Goal: Transaction & Acquisition: Purchase product/service

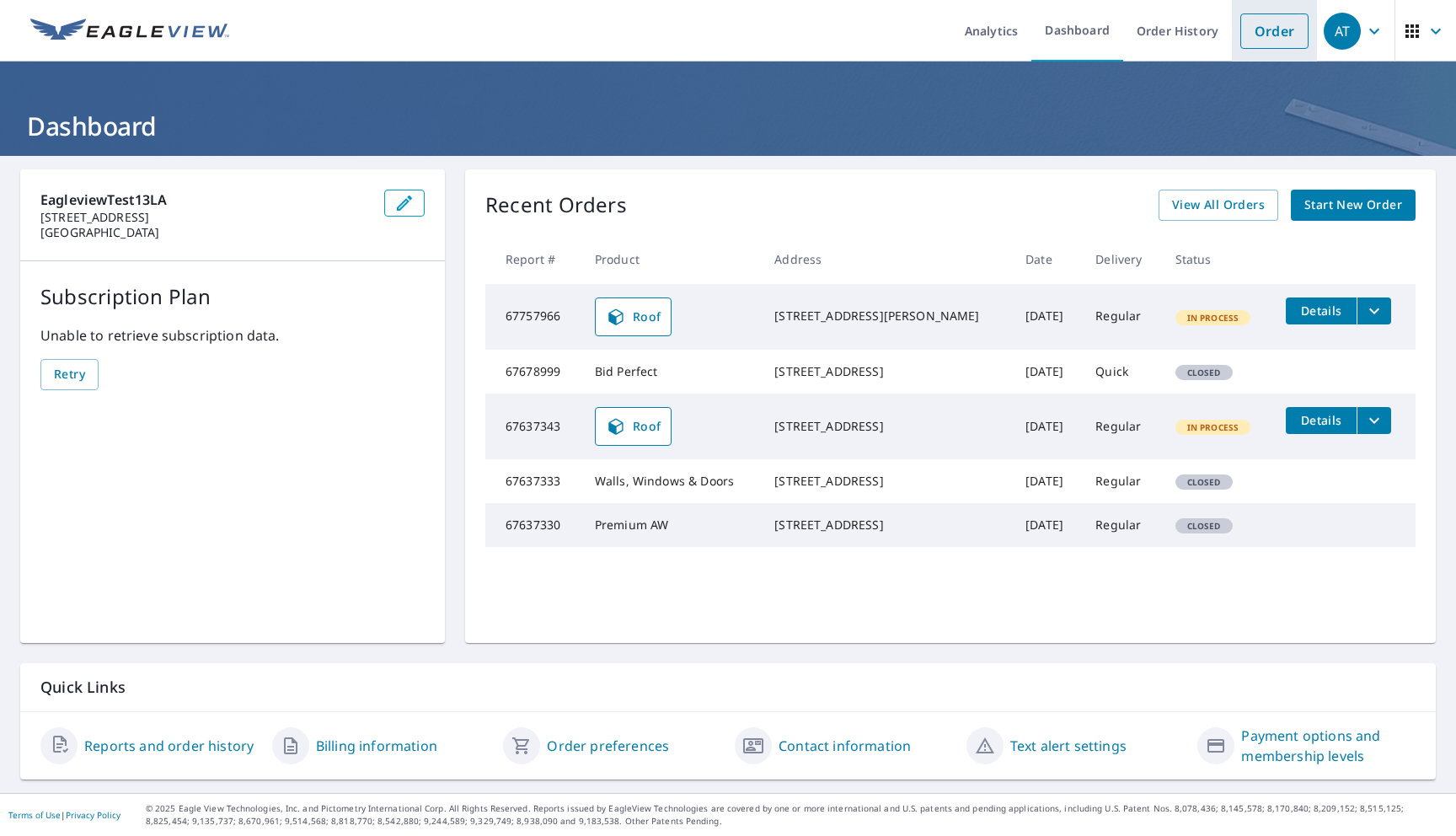
click at [1249, 42] on link "Order" at bounding box center [1274, 31] width 68 height 35
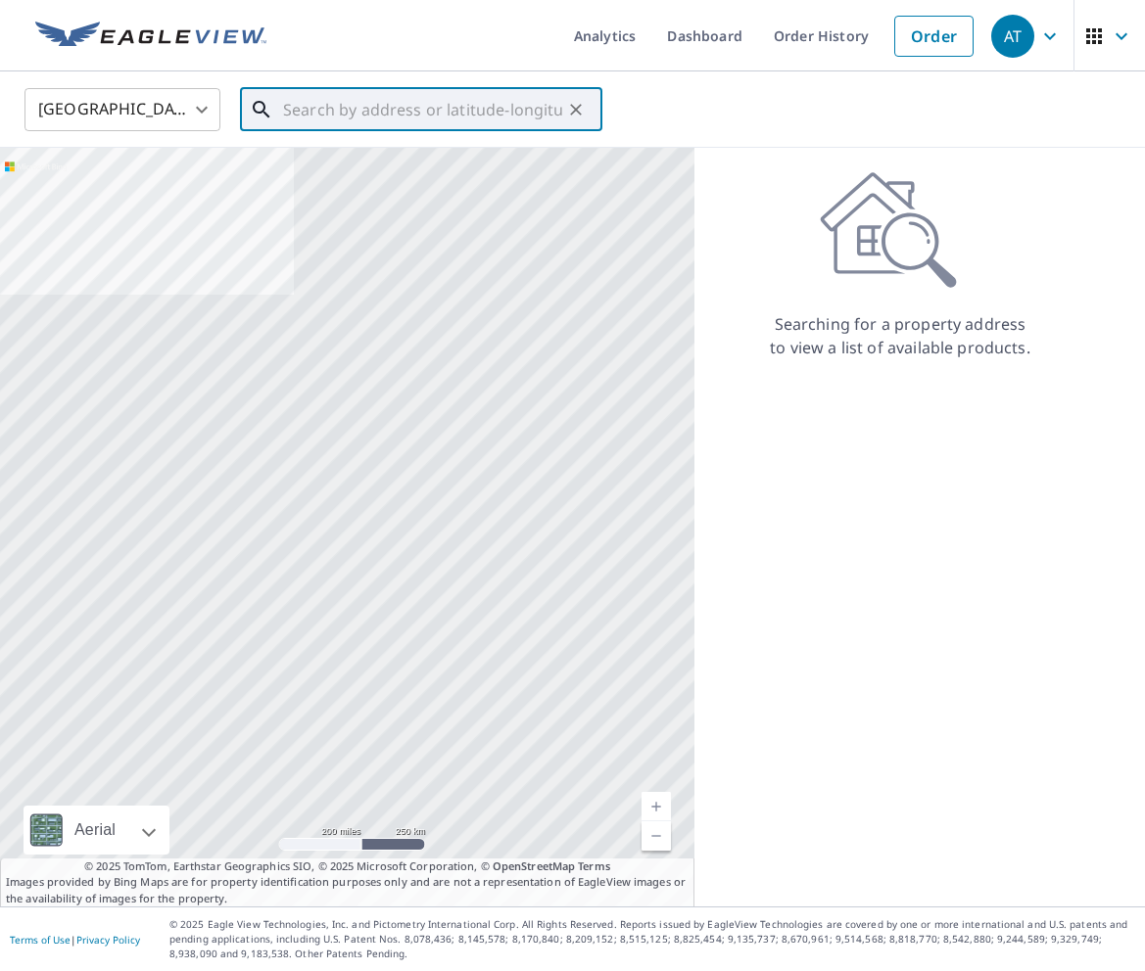
click at [492, 83] on input "text" at bounding box center [422, 109] width 279 height 55
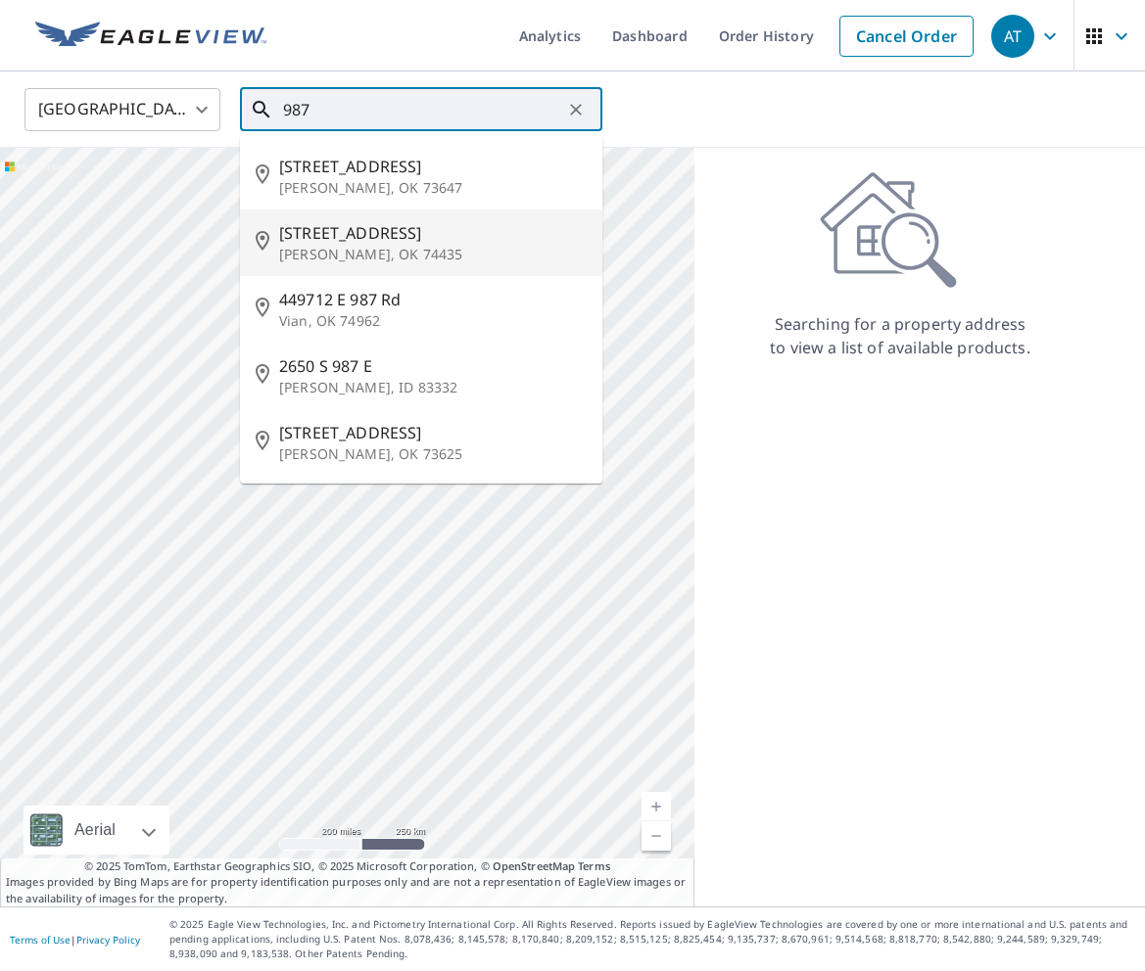
click at [392, 271] on li "445501 E 987 Rd Gore, OK 74435" at bounding box center [421, 243] width 362 height 67
type input "445501 E 987 Rd Gore, OK 74435"
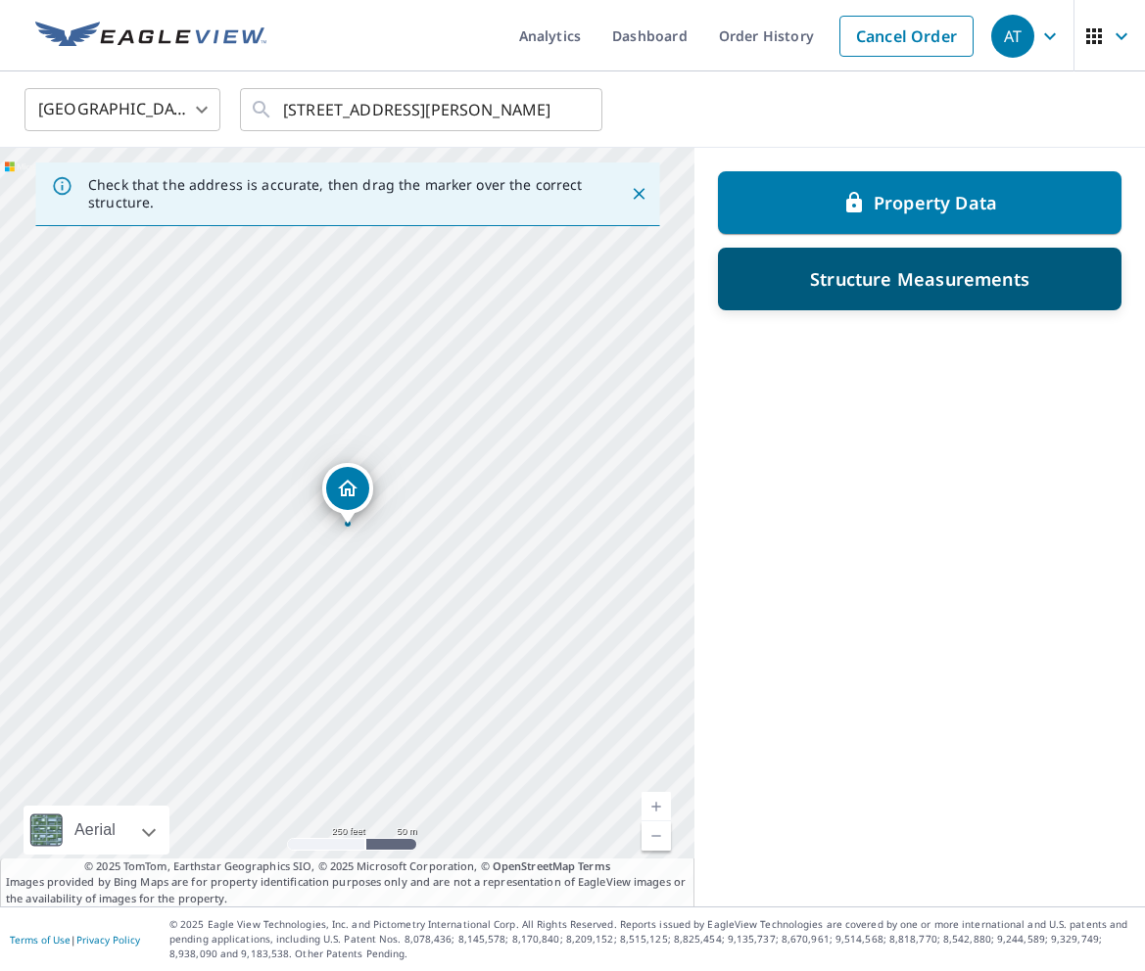
click at [1037, 292] on div "Structure Measurements" at bounding box center [919, 278] width 352 height 35
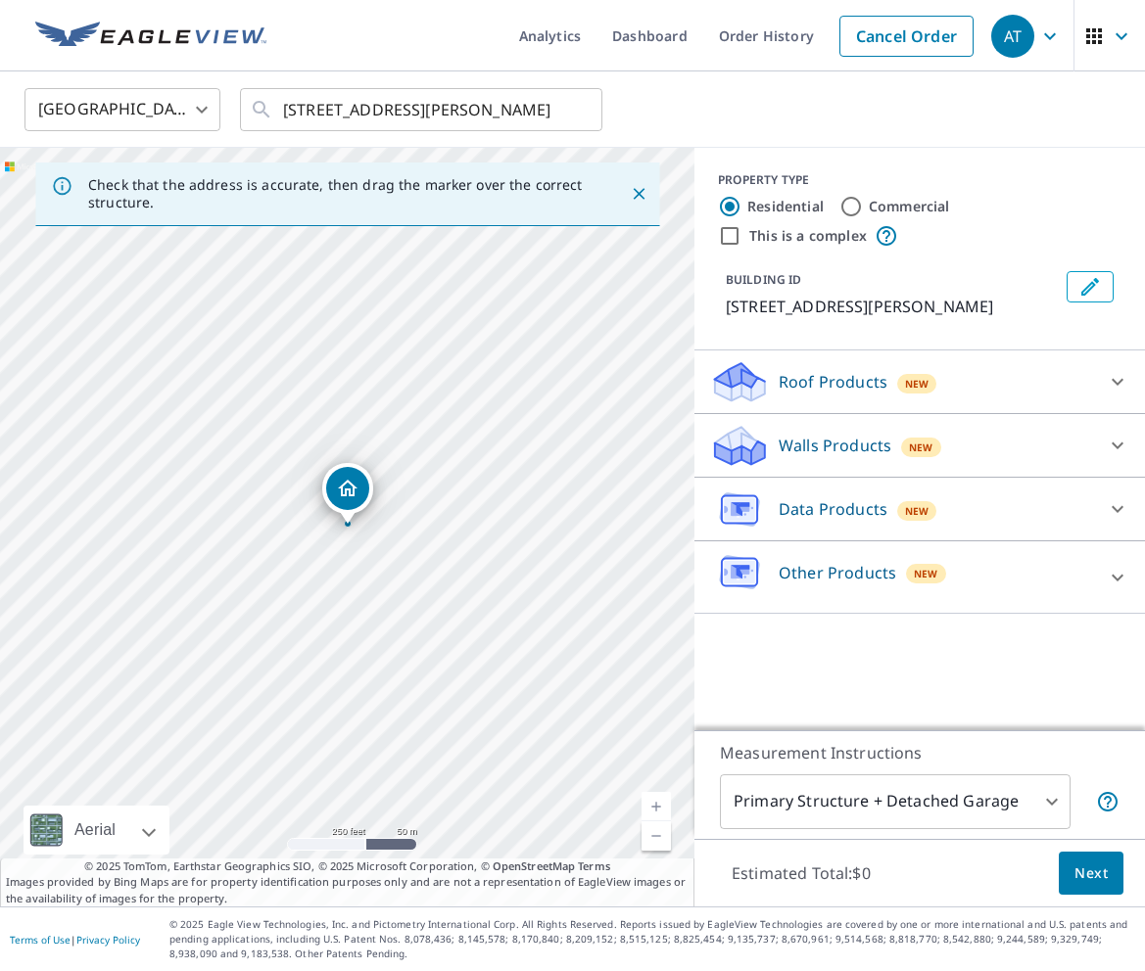
click at [976, 373] on div "Roof Products New" at bounding box center [902, 382] width 384 height 46
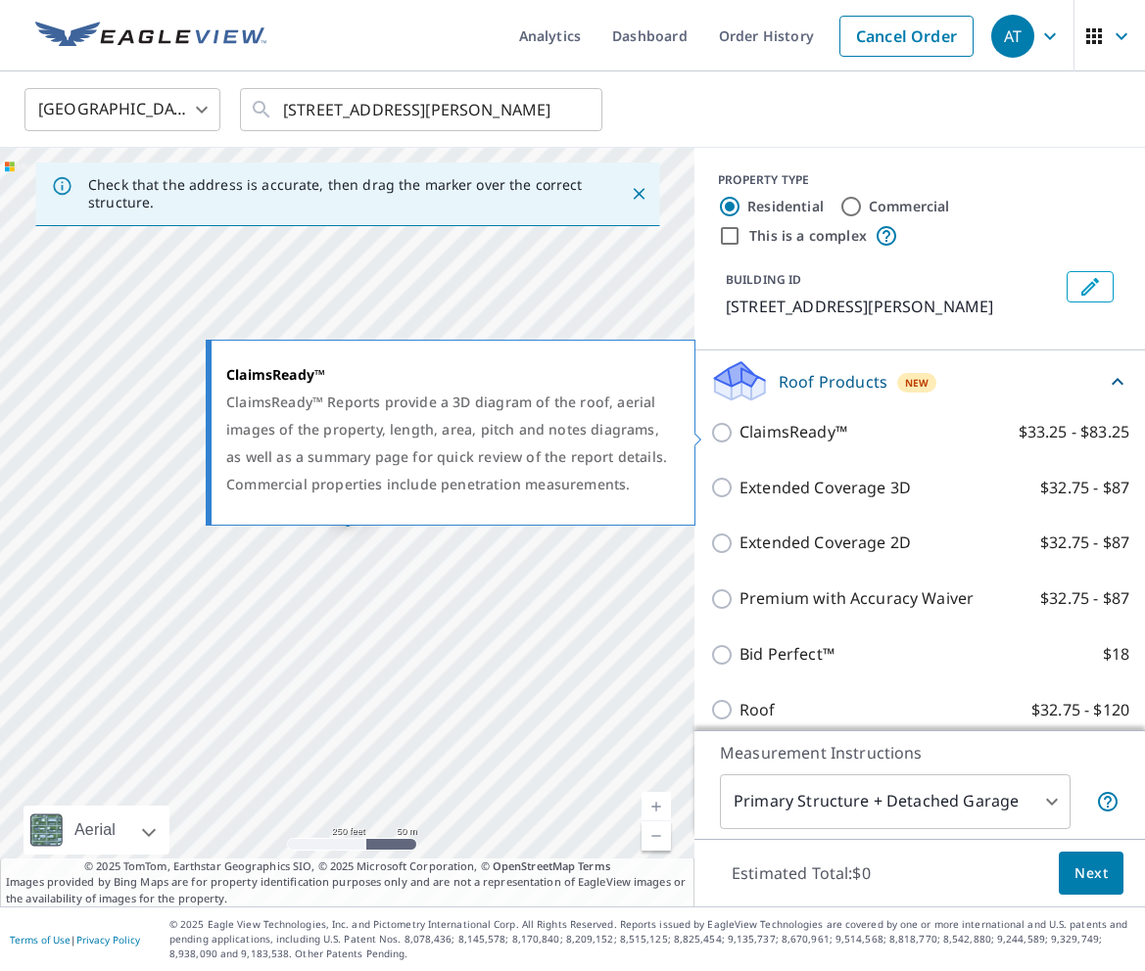
click at [791, 442] on p "ClaimsReady™" at bounding box center [793, 432] width 108 height 24
click at [739, 442] on input "ClaimsReady™ $33.25 - $83.25" at bounding box center [724, 432] width 29 height 23
checkbox input "true"
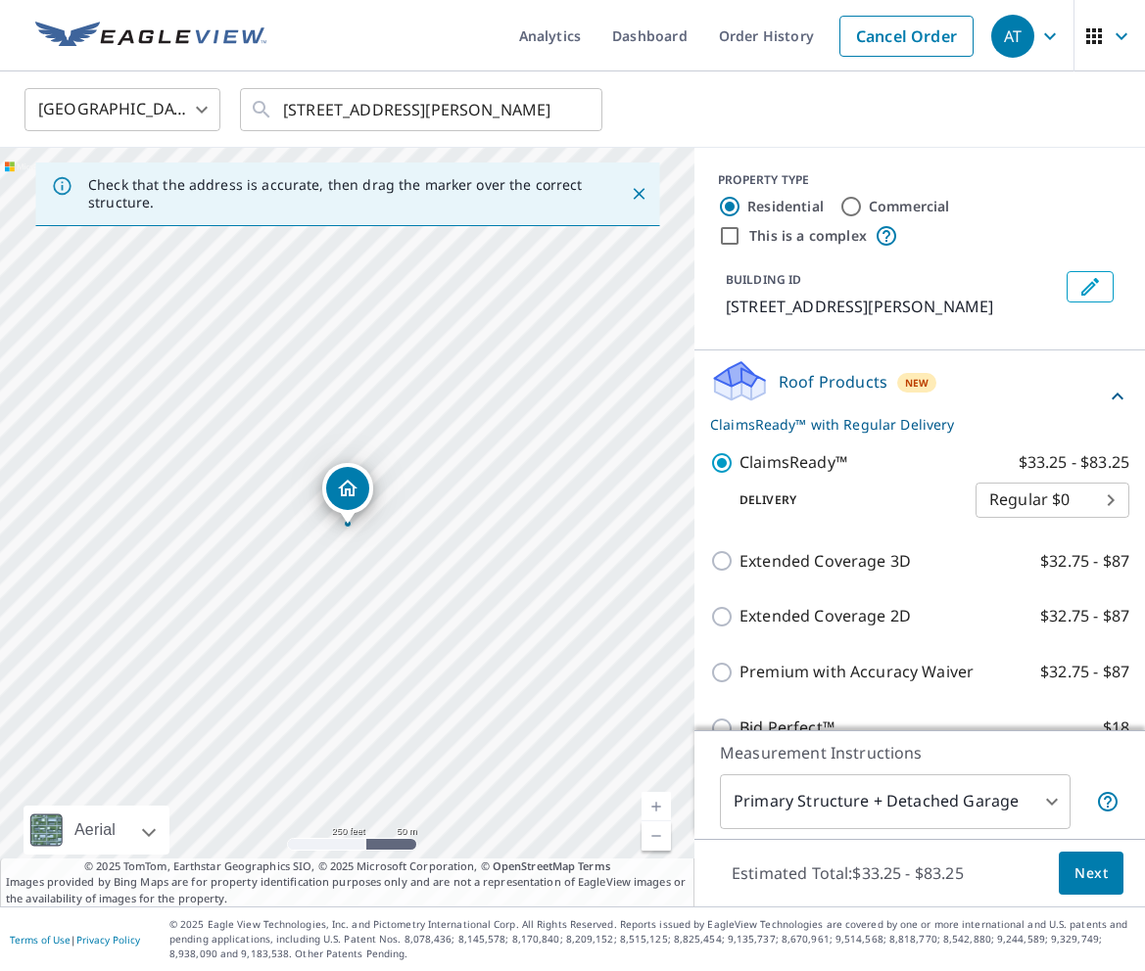
click at [854, 389] on p "Roof Products" at bounding box center [832, 381] width 109 height 23
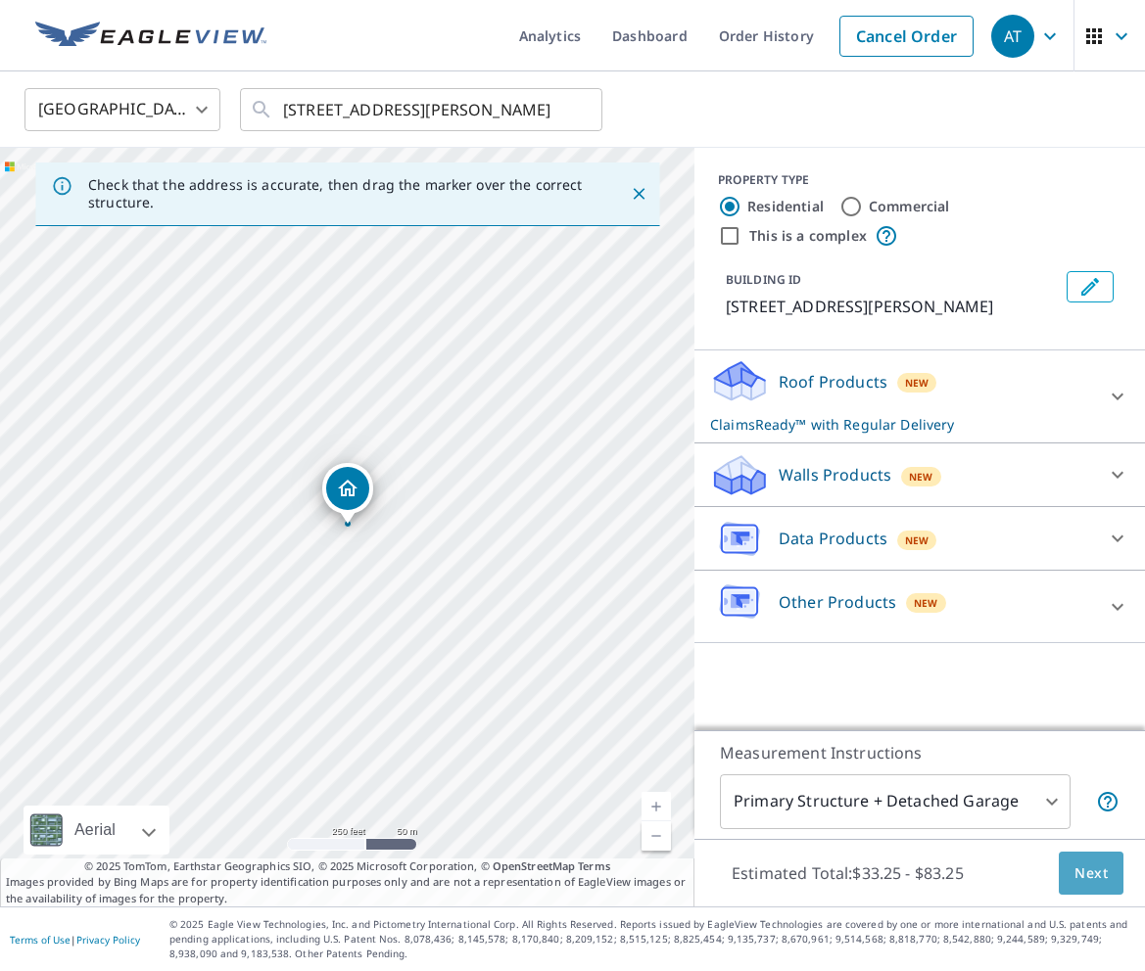
click at [1060, 877] on button "Next" at bounding box center [1090, 874] width 65 height 44
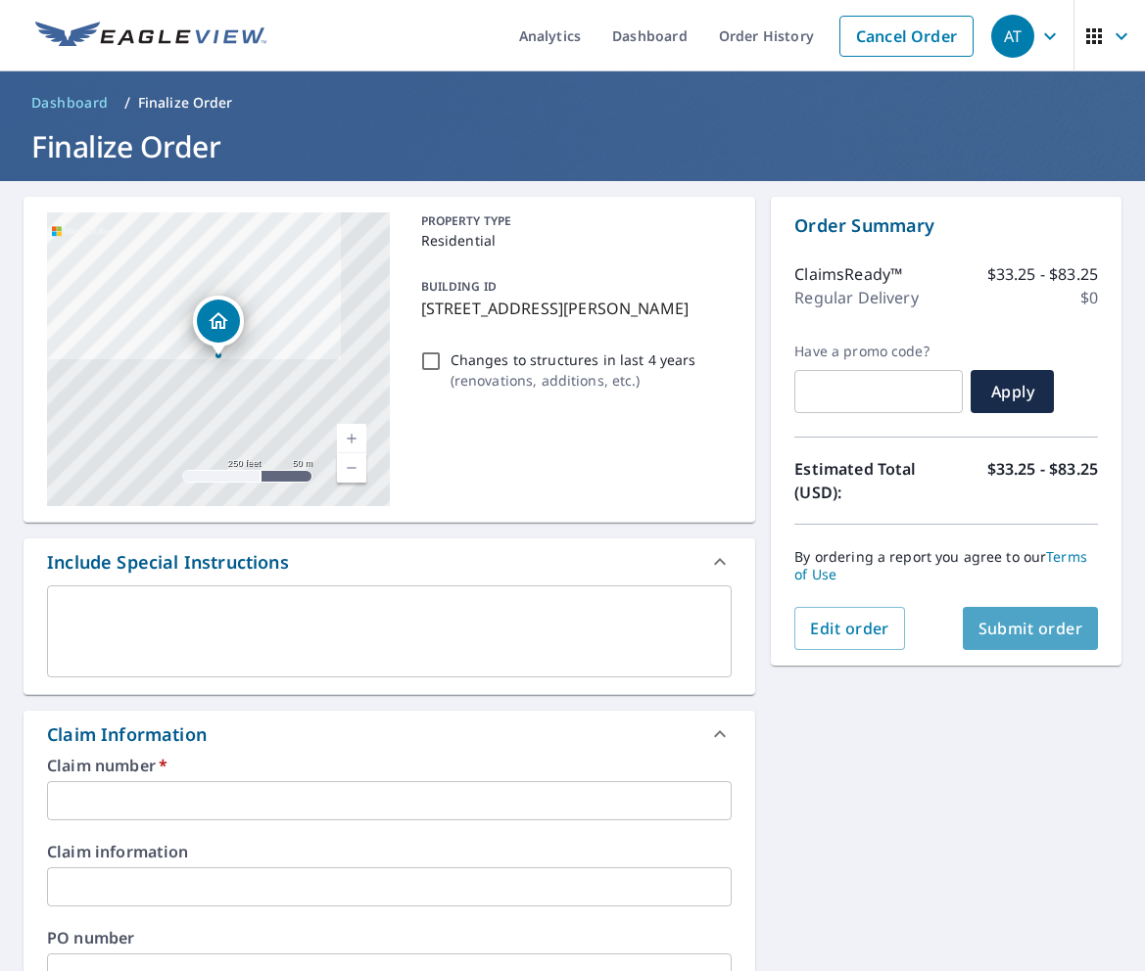
click at [1009, 618] on span "Submit order" at bounding box center [1030, 629] width 105 height 22
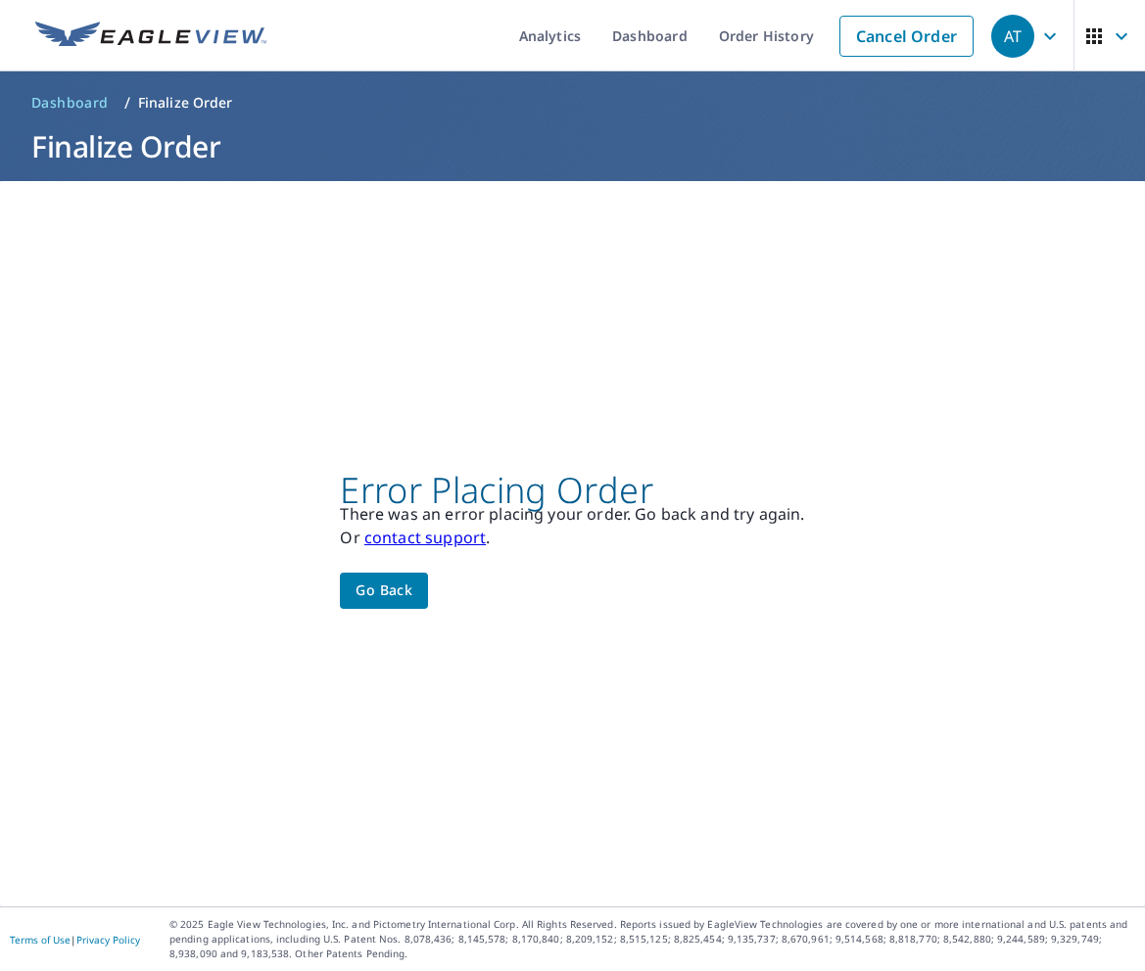
click at [401, 591] on span "Go back" at bounding box center [383, 591] width 57 height 24
click at [409, 601] on span "Go back" at bounding box center [383, 591] width 57 height 24
click at [412, 586] on span "Go back" at bounding box center [383, 591] width 57 height 24
click at [1027, 38] on div "AT" at bounding box center [1012, 36] width 43 height 43
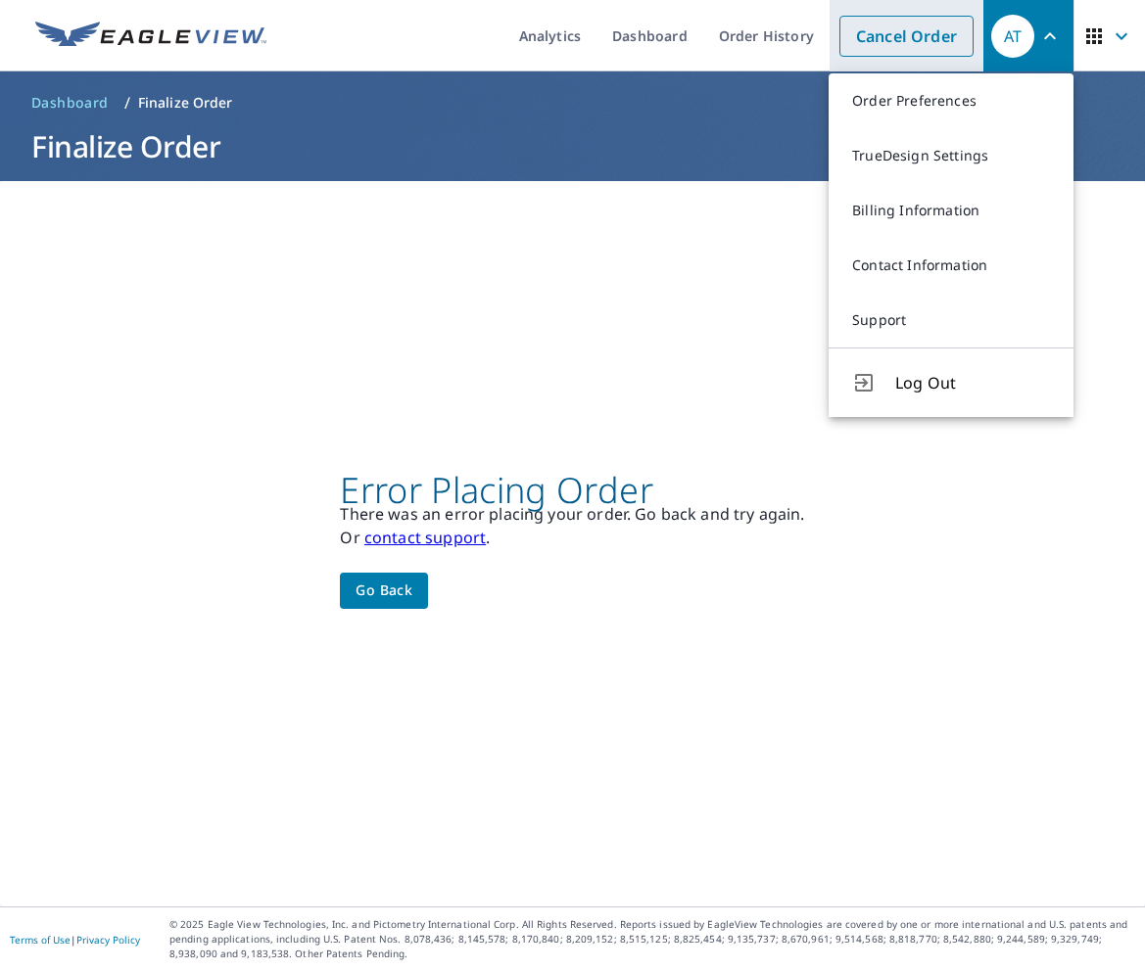
click at [894, 41] on link "Cancel Order" at bounding box center [906, 36] width 134 height 41
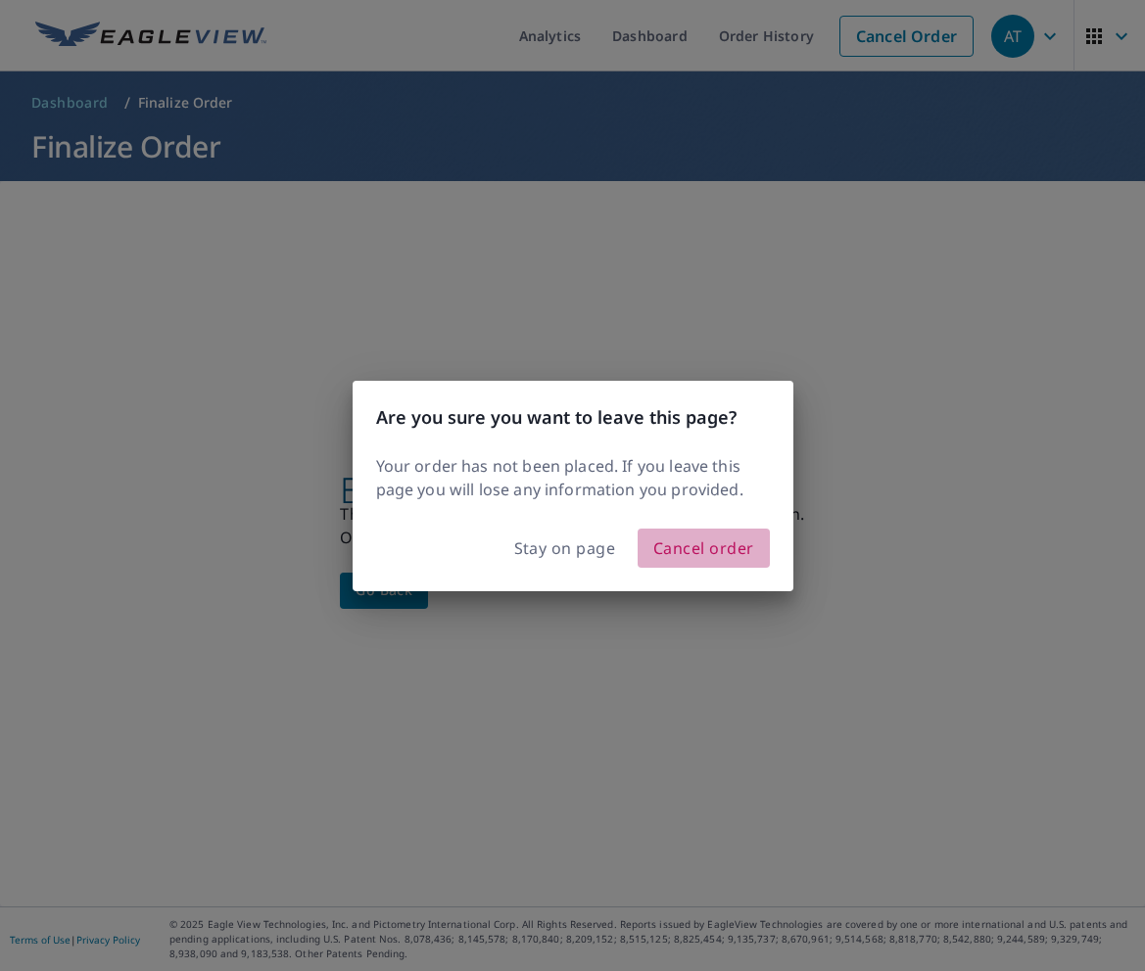
click at [737, 545] on span "Cancel order" at bounding box center [703, 548] width 101 height 27
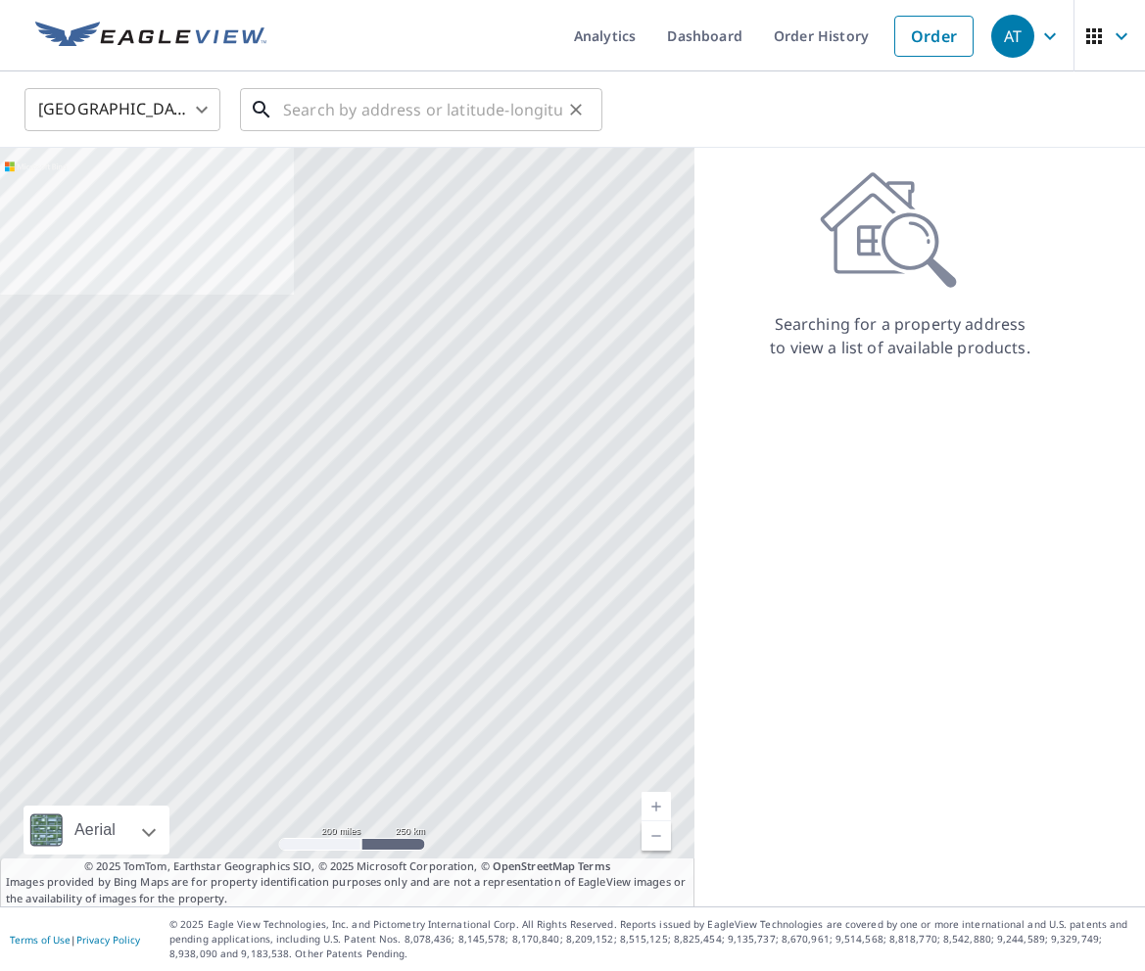
click at [496, 100] on input "text" at bounding box center [422, 109] width 279 height 55
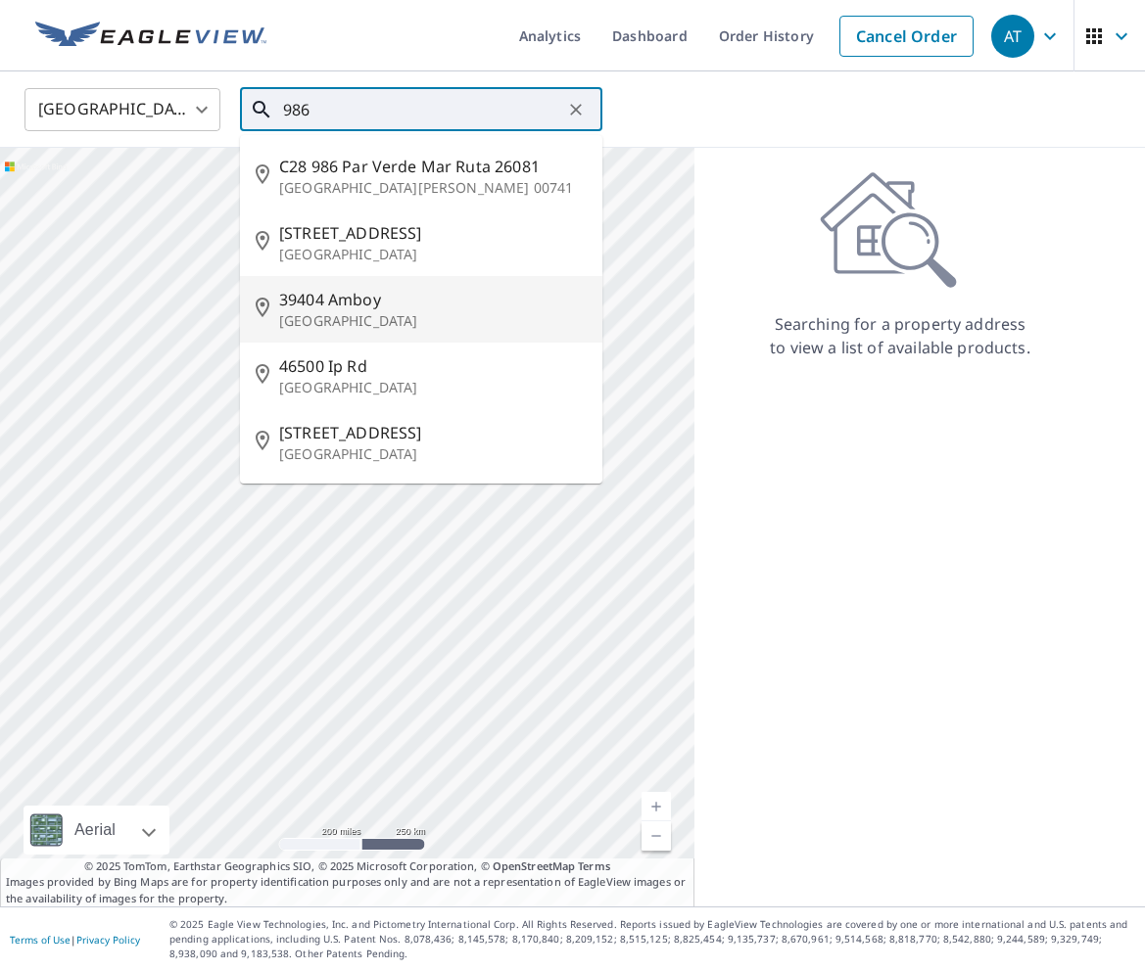
click at [415, 288] on span "39404 Amboy" at bounding box center [432, 299] width 307 height 23
type input "39404 Amboy Amboy, WA 98601"
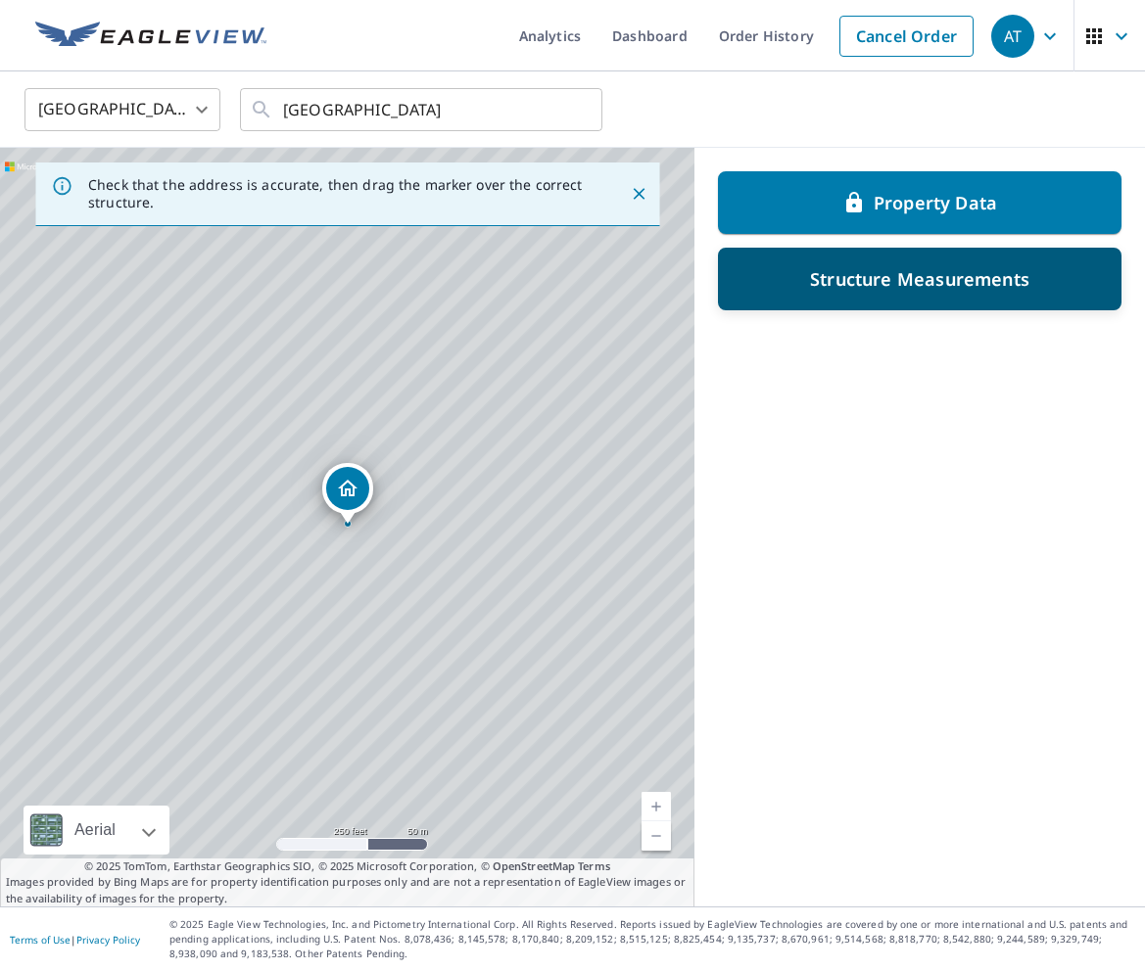
click at [853, 296] on div "Structure Measurements" at bounding box center [919, 278] width 352 height 35
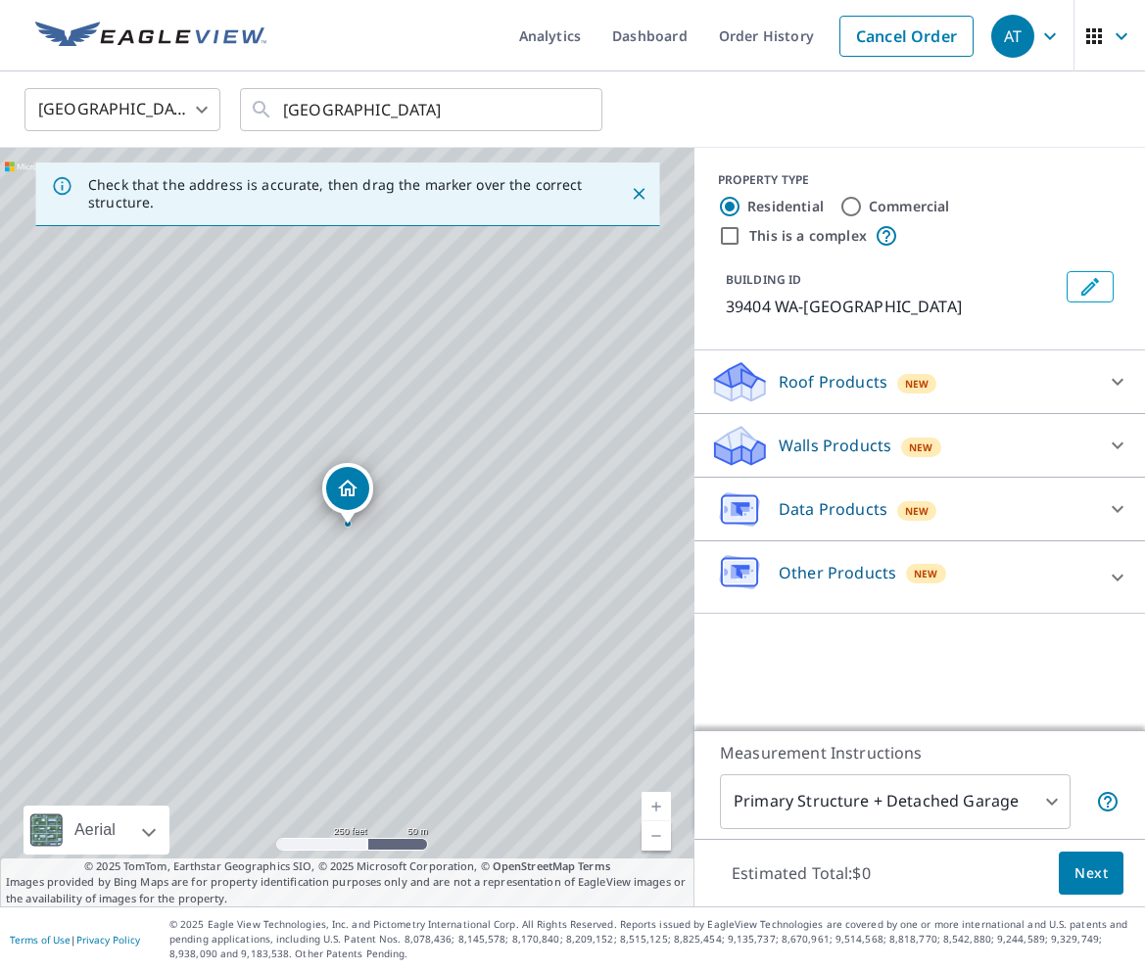
click at [823, 383] on p "Roof Products" at bounding box center [832, 381] width 109 height 23
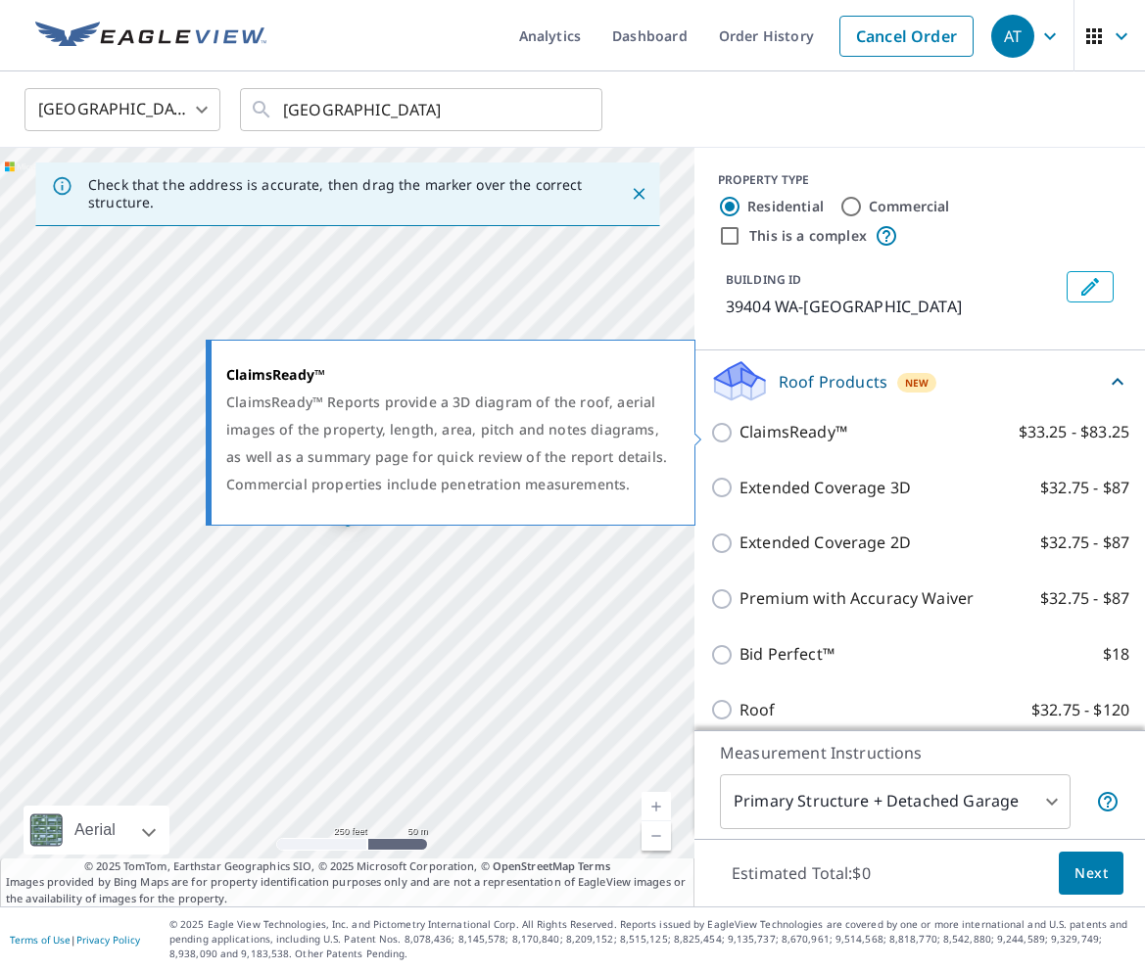
click at [795, 425] on p "ClaimsReady™" at bounding box center [793, 432] width 108 height 24
click at [739, 425] on input "ClaimsReady™ $33.25 - $83.25" at bounding box center [724, 432] width 29 height 23
checkbox input "true"
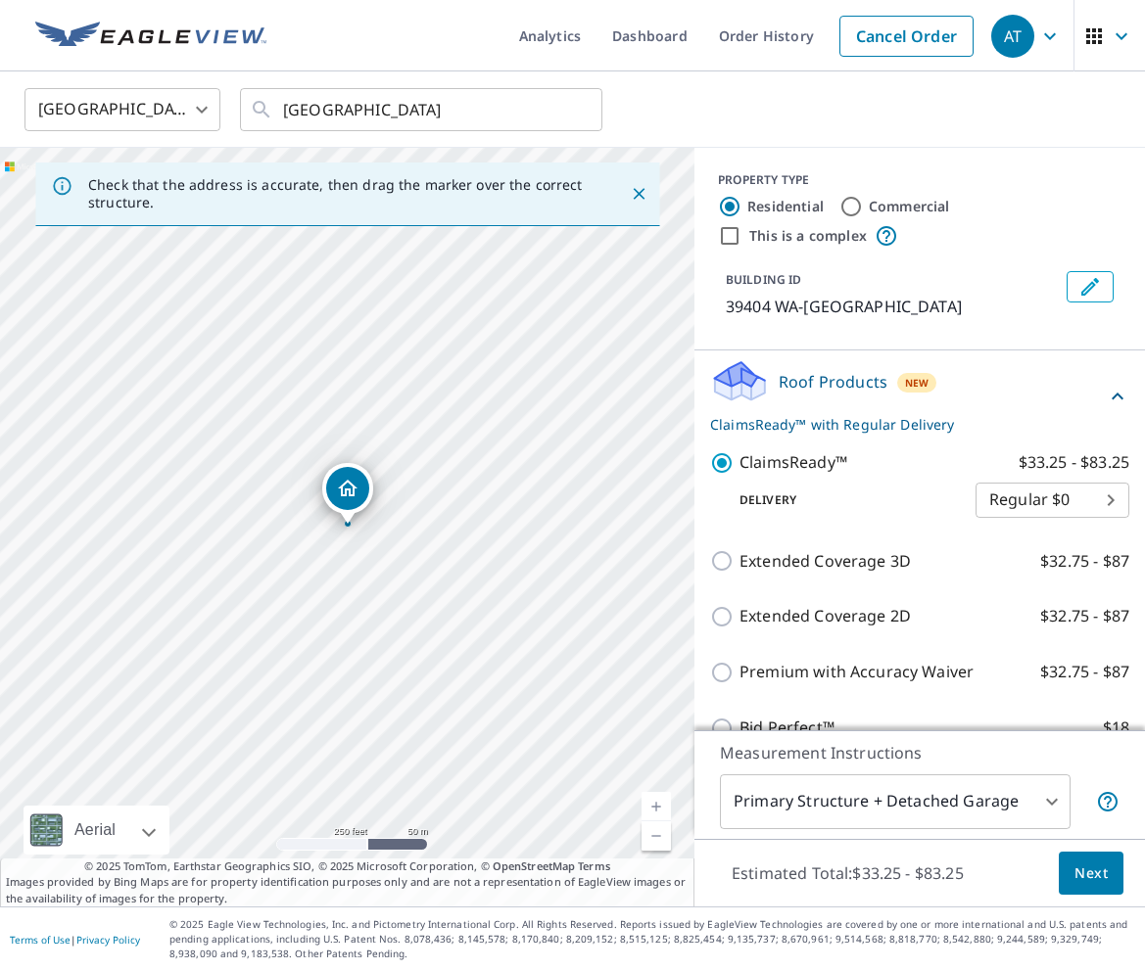
click at [816, 400] on div "Roof Products New ClaimsReady™ with Regular Delivery" at bounding box center [908, 396] width 396 height 76
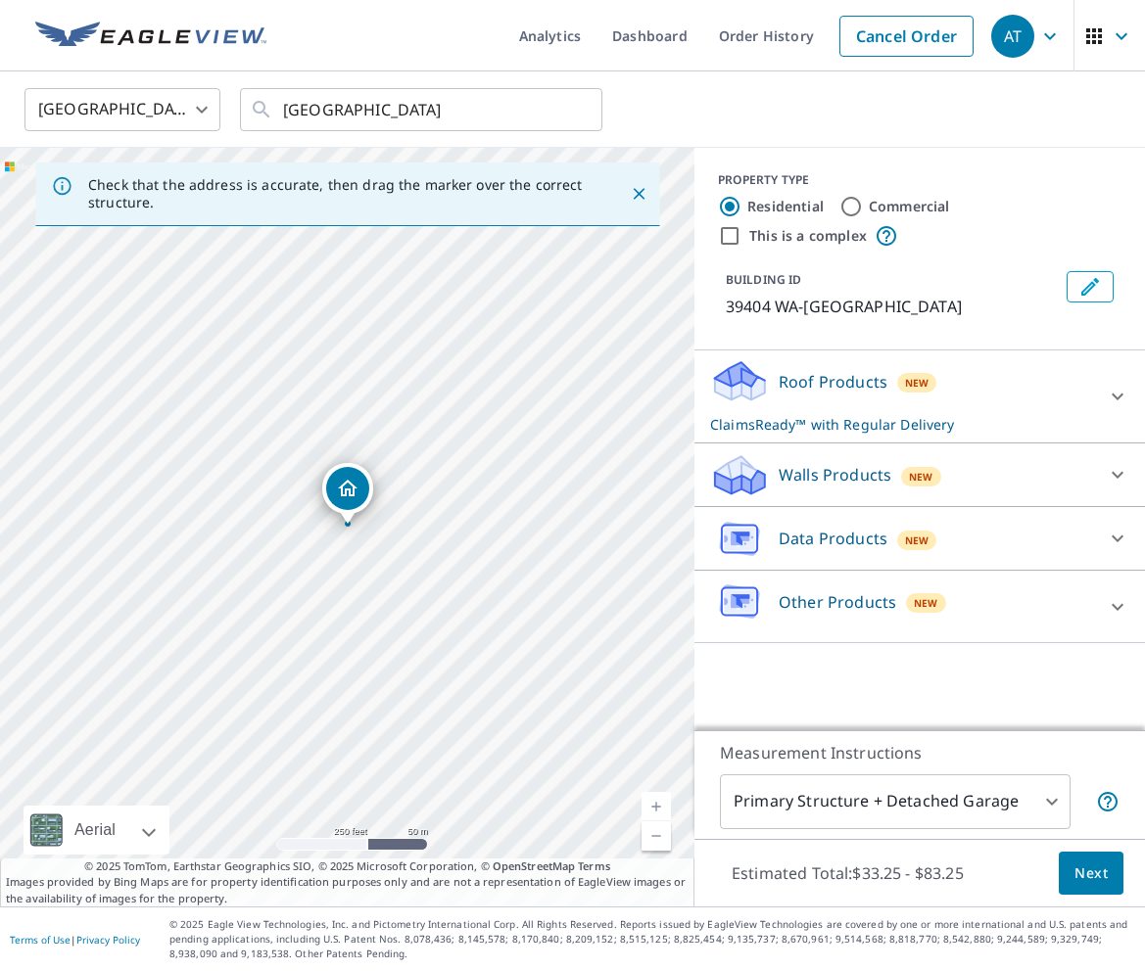
click at [1087, 865] on span "Next" at bounding box center [1090, 874] width 33 height 24
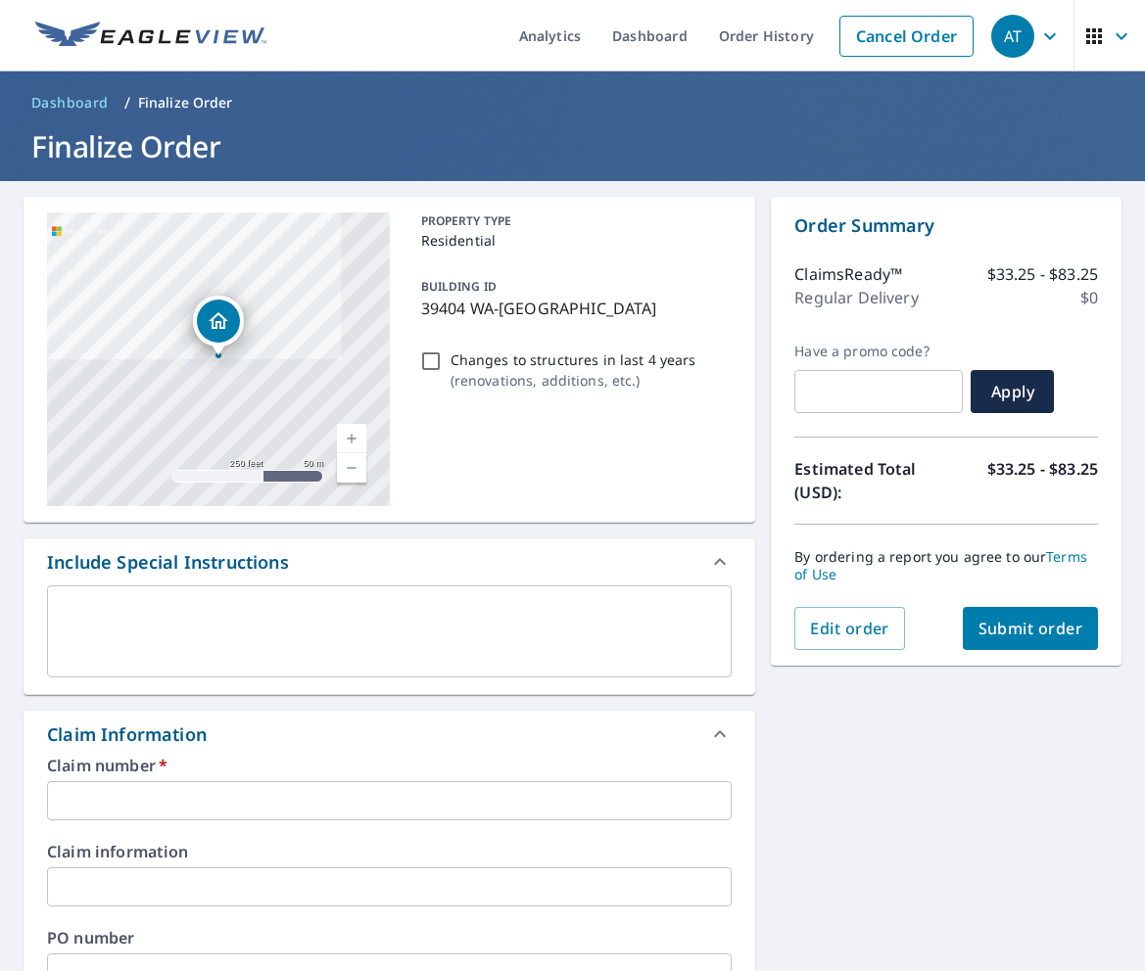
click at [1048, 616] on button "Submit order" at bounding box center [1030, 628] width 136 height 43
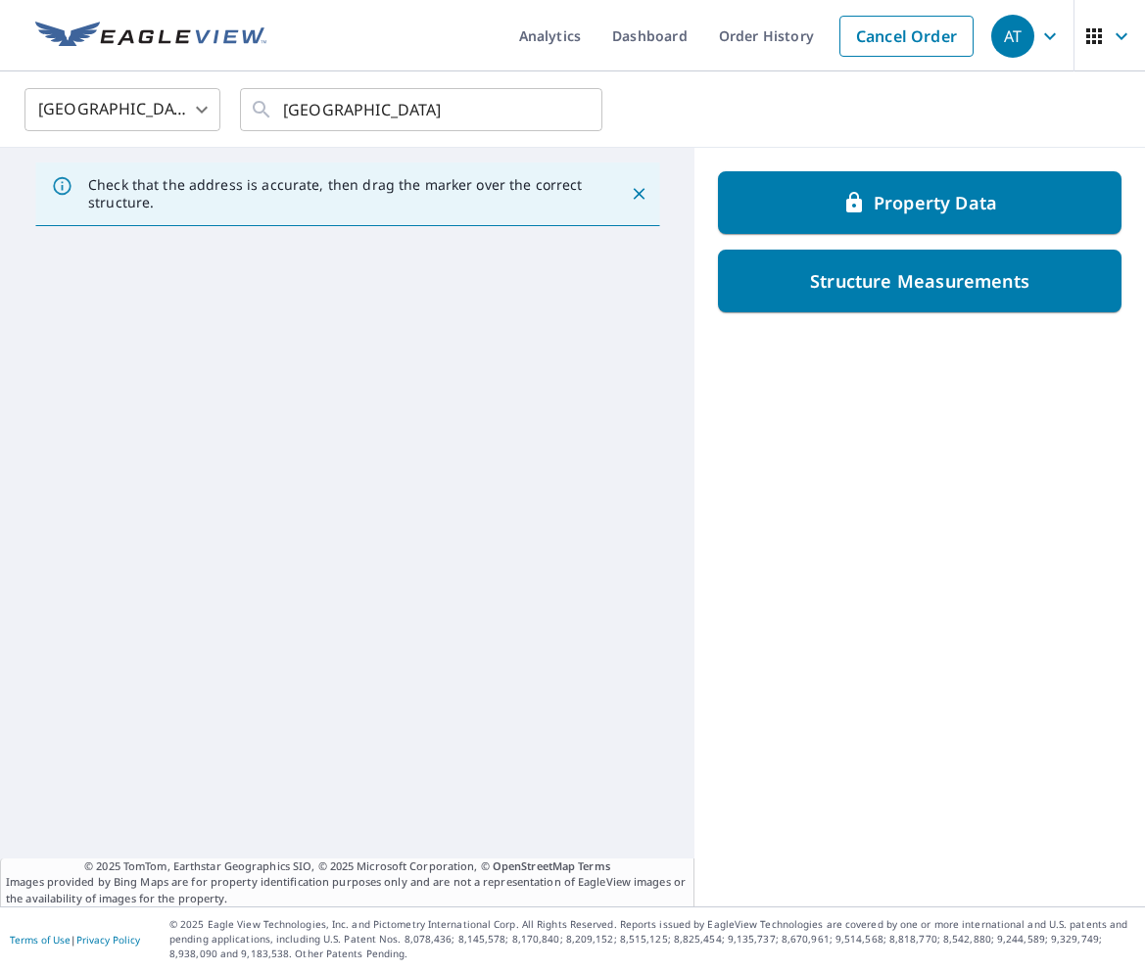
click at [1033, 47] on div "AT" at bounding box center [1012, 36] width 43 height 43
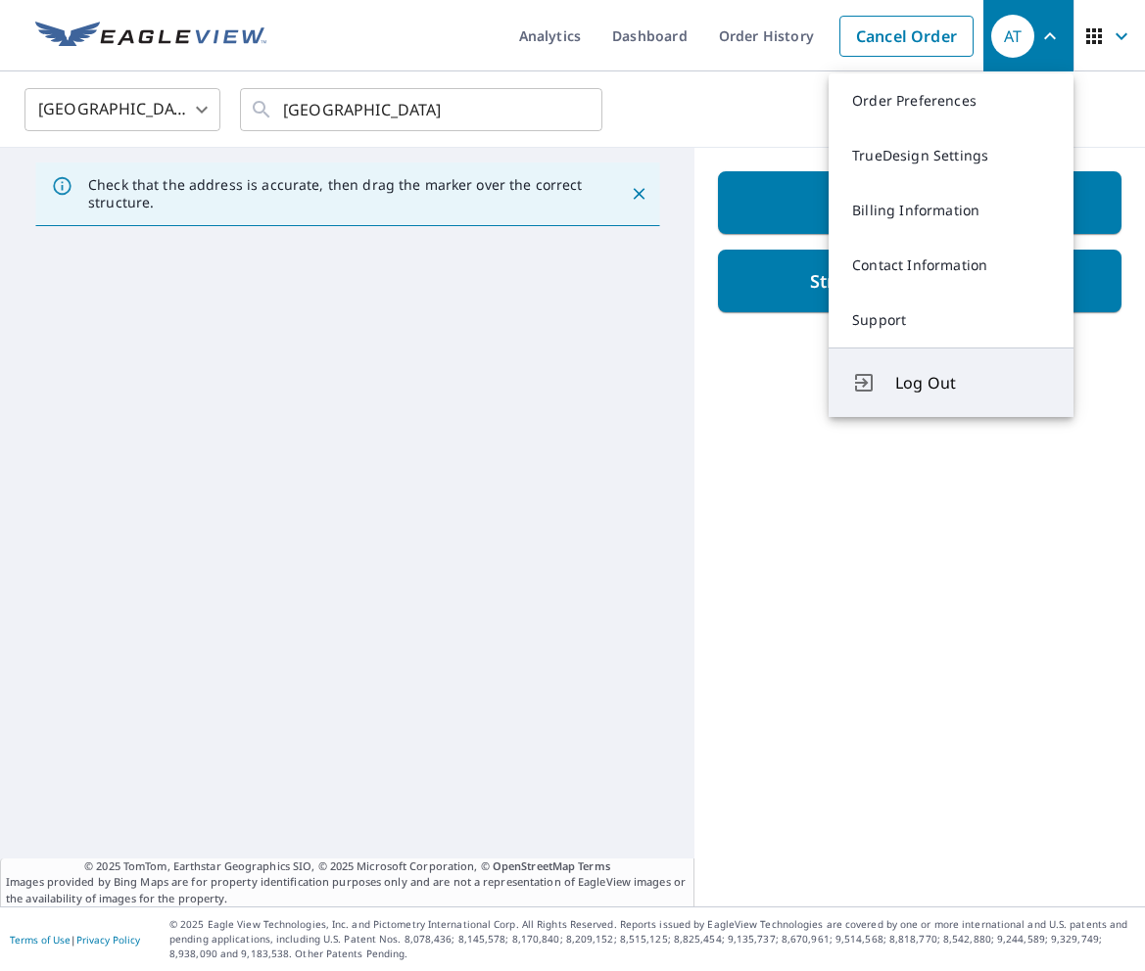
click at [957, 385] on span "Log Out" at bounding box center [972, 382] width 155 height 23
